Goal: Communication & Community: Answer question/provide support

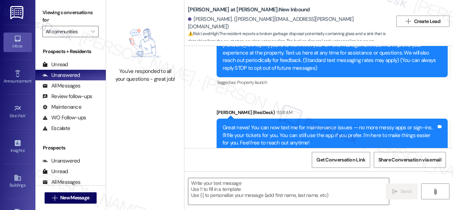
type textarea "Fetching suggested responses. Please feel free to read through the conversation…"
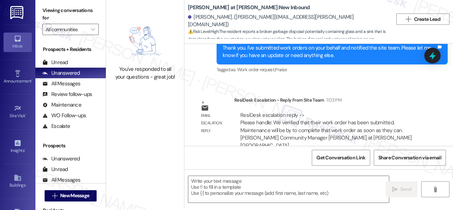
scroll to position [578, 0]
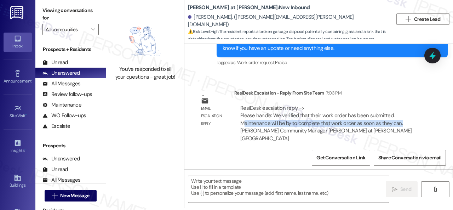
drag, startPoint x: 243, startPoint y: 122, endPoint x: 401, endPoint y: 124, distance: 157.7
click at [401, 124] on div "ResiDesk escalation reply -> Please handle: We verified that their work order h…" at bounding box center [329, 123] width 181 height 38
copy div "aintenance will be by to complete that work order as soon as they can."
click at [228, 188] on textarea at bounding box center [288, 189] width 200 height 27
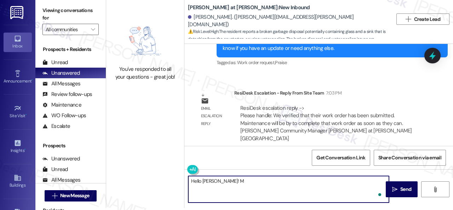
paste textarea "aintenance will be by to complete that work order as soon as they can."
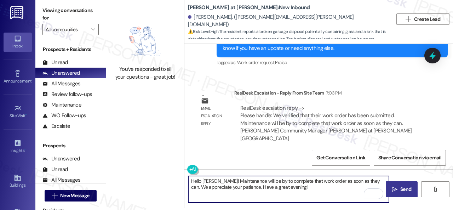
type textarea "Hello [PERSON_NAME]! Maintenance will be by to complete that work order as soon…"
click at [401, 186] on span "Send" at bounding box center [405, 188] width 11 height 7
